Goal: Transaction & Acquisition: Purchase product/service

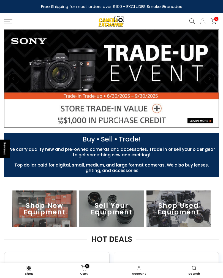
click at [9, 21] on icon at bounding box center [8, 21] width 8 height 4
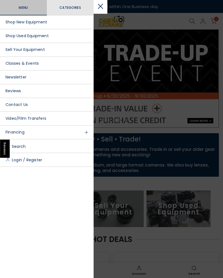
click at [14, 35] on link "Shop Used Equipment" at bounding box center [47, 36] width 94 height 14
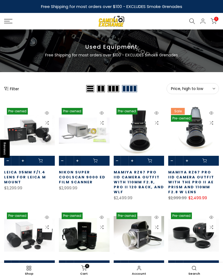
click at [12, 90] on button "Filter" at bounding box center [11, 89] width 15 height 6
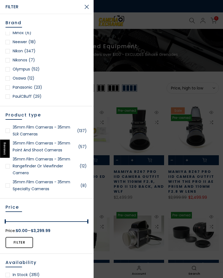
scroll to position [484, 0]
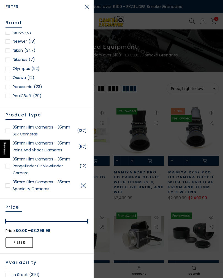
click at [21, 50] on link "Nikon (347)" at bounding box center [47, 50] width 83 height 7
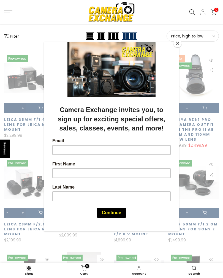
scroll to position [78, 0]
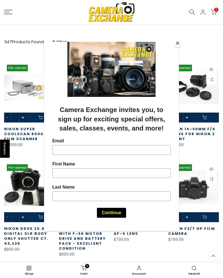
click at [180, 42] on button "Close" at bounding box center [177, 43] width 8 height 8
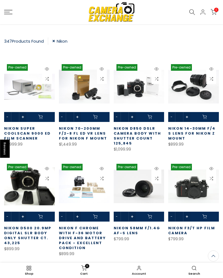
click at [9, 11] on icon at bounding box center [8, 12] width 8 height 4
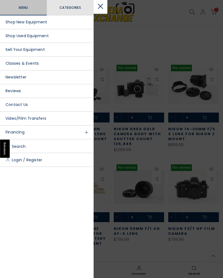
click at [16, 25] on link "Shop New Equipment" at bounding box center [47, 22] width 94 height 14
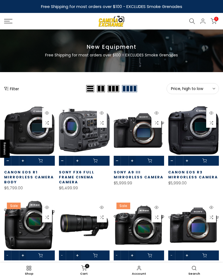
click at [12, 88] on button "Filter" at bounding box center [11, 89] width 15 height 6
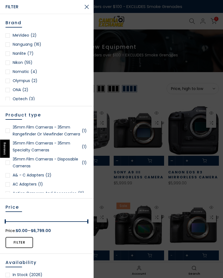
scroll to position [500, 0]
click at [21, 62] on link "Nikon (55)" at bounding box center [47, 62] width 83 height 7
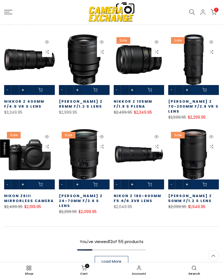
scroll to position [205, 0]
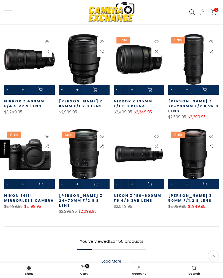
click at [116, 259] on span "Load More" at bounding box center [112, 261] width 20 height 4
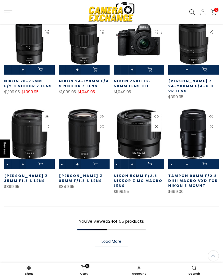
scroll to position [504, 0]
click at [119, 240] on span "Load More" at bounding box center [112, 242] width 20 height 4
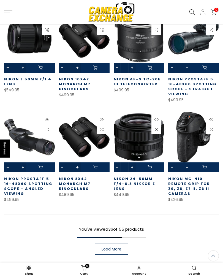
scroll to position [801, 0]
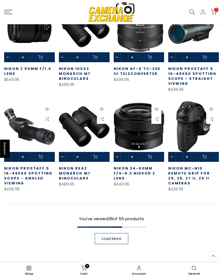
click at [116, 237] on span "Load More" at bounding box center [112, 239] width 20 height 4
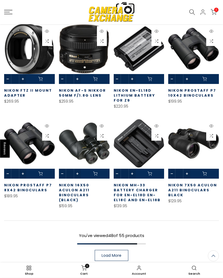
scroll to position [1078, 0]
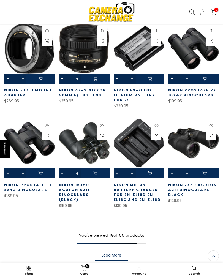
click at [115, 253] on span "Load More" at bounding box center [112, 255] width 20 height 4
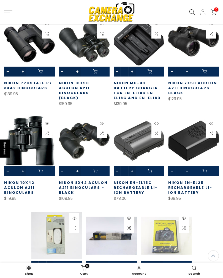
scroll to position [1181, 0]
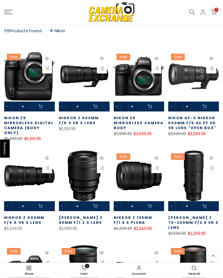
scroll to position [56, 0]
